Goal: Communication & Community: Ask a question

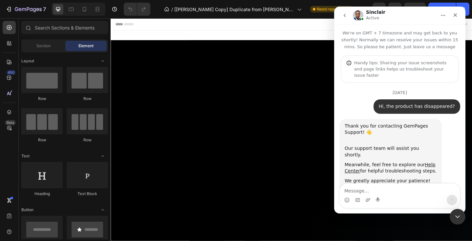
scroll to position [5042, 0]
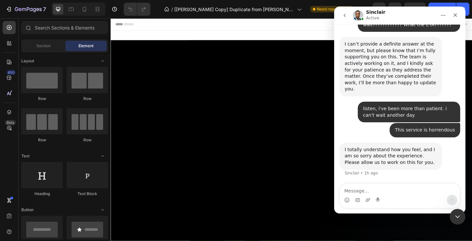
click at [350, 191] on textarea "Message…" at bounding box center [400, 189] width 120 height 11
type textarea "Hello"
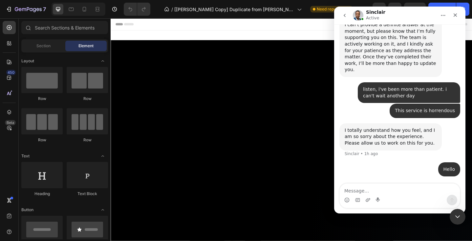
scroll to position [5062, 0]
click at [455, 214] on icon "Close Intercom Messenger" at bounding box center [457, 216] width 8 height 8
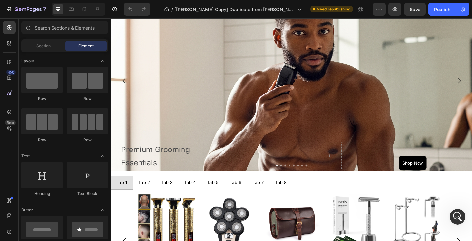
scroll to position [294, 0]
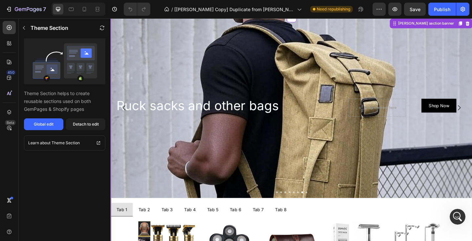
scroll to position [5062, 0]
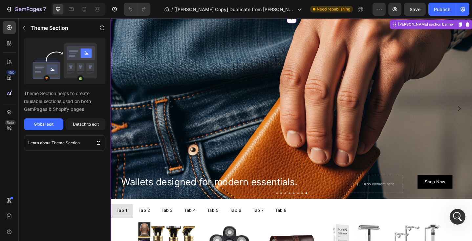
scroll to position [262, 0]
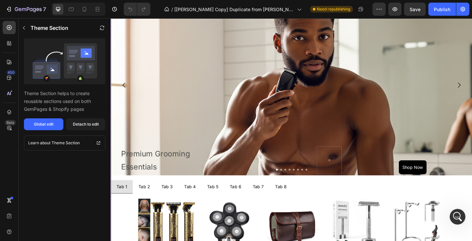
scroll to position [303, 0]
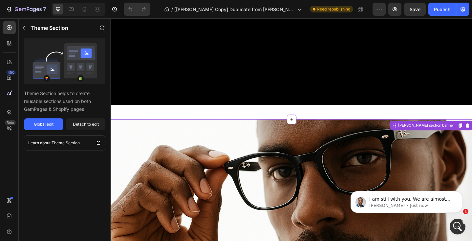
scroll to position [5088, 0]
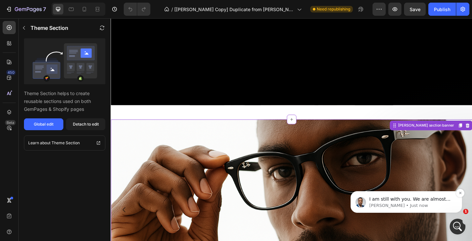
click at [401, 200] on p "I am still with you. We are almost done with it. Please give us a moment." at bounding box center [411, 199] width 85 height 7
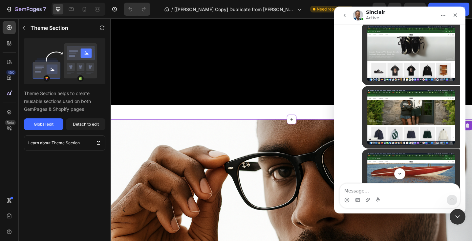
scroll to position [5099, 0]
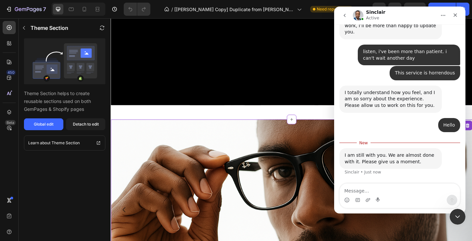
click at [346, 191] on textarea "Message…" at bounding box center [400, 189] width 120 height 11
type textarea "I'm still awaiting for you to fix this situation"
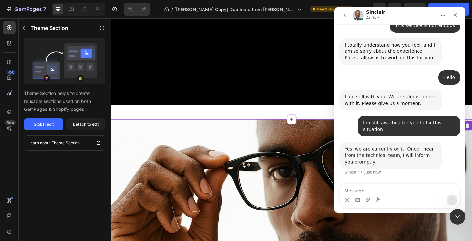
scroll to position [5140, 0]
